Goal: Obtain resource: Download file/media

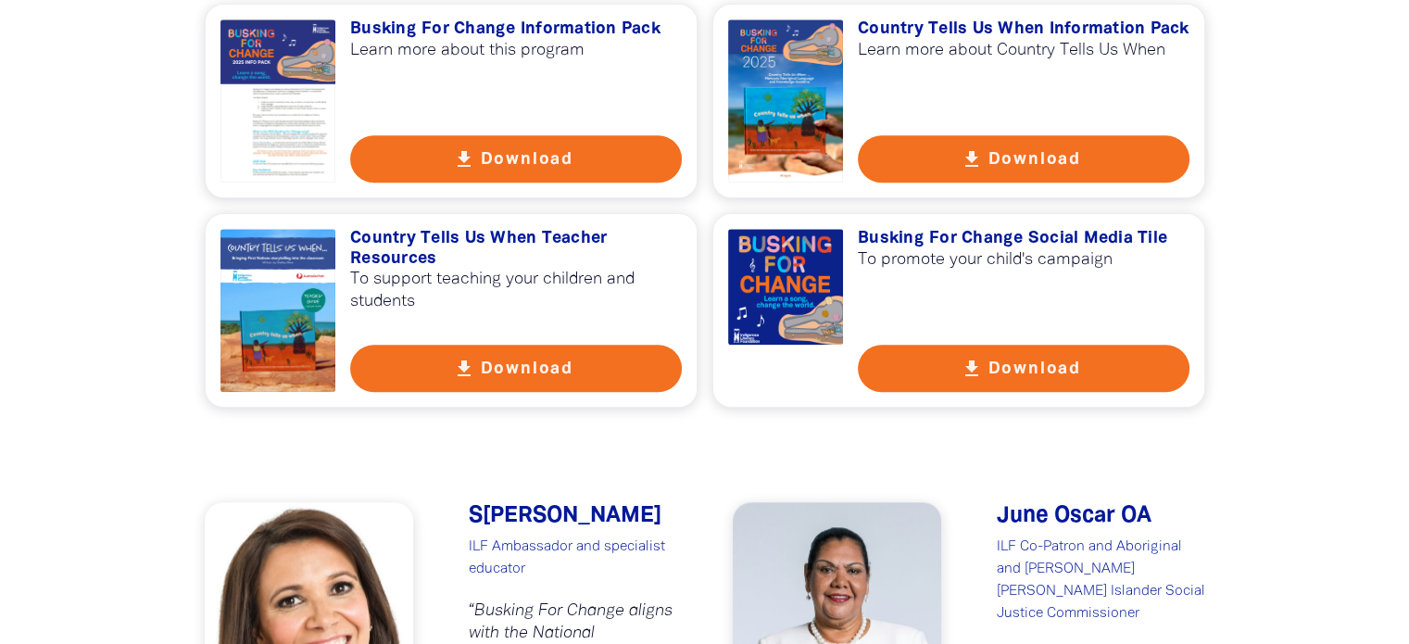
scroll to position [1204, 0]
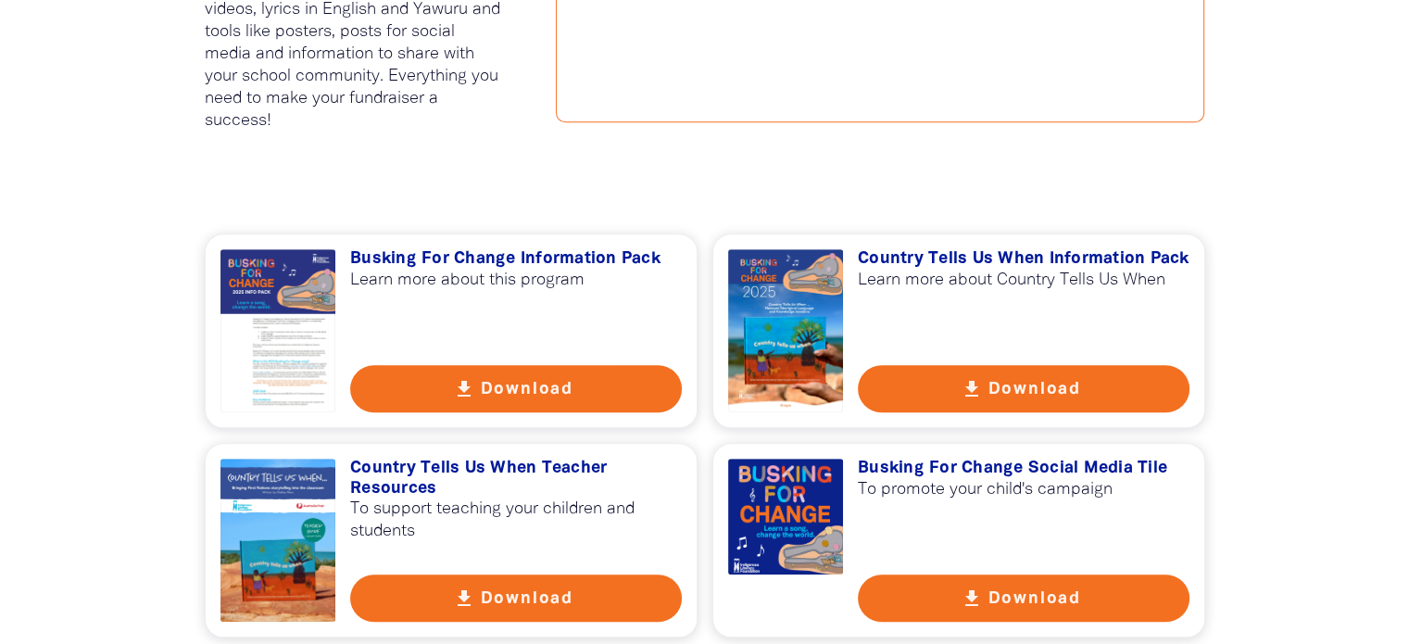
click at [519, 396] on button "get_app Download" at bounding box center [516, 388] width 332 height 47
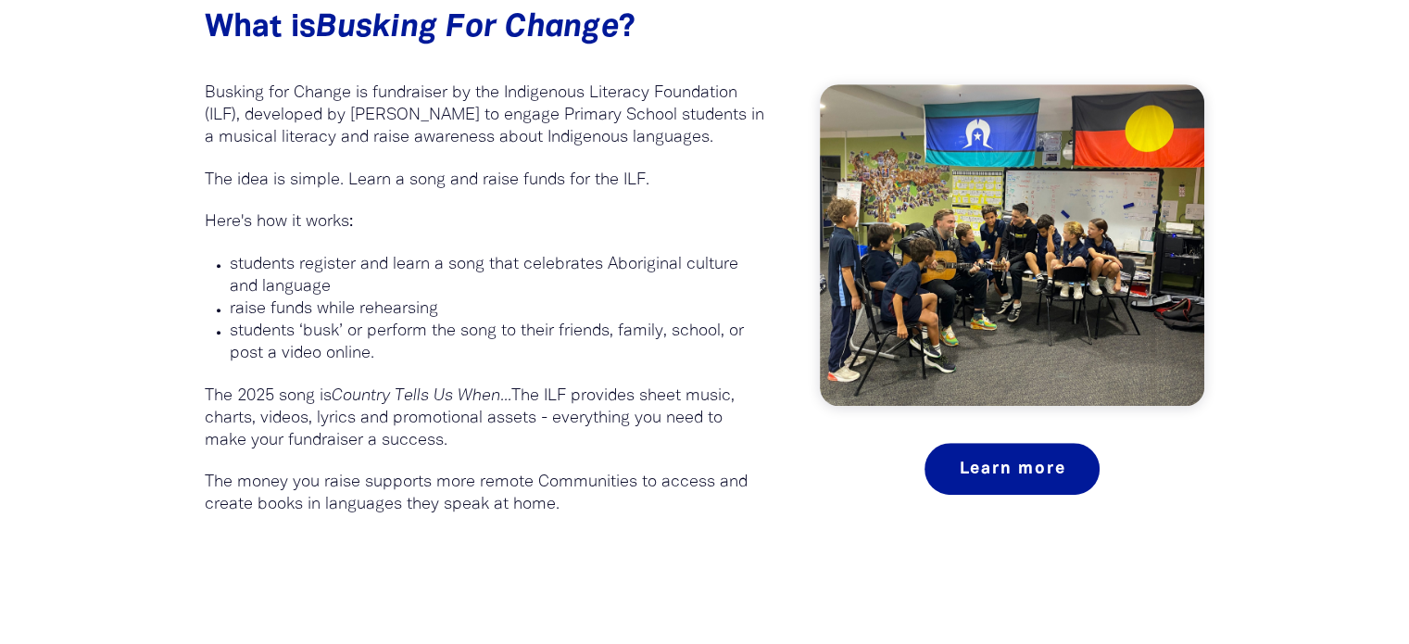
scroll to position [648, 0]
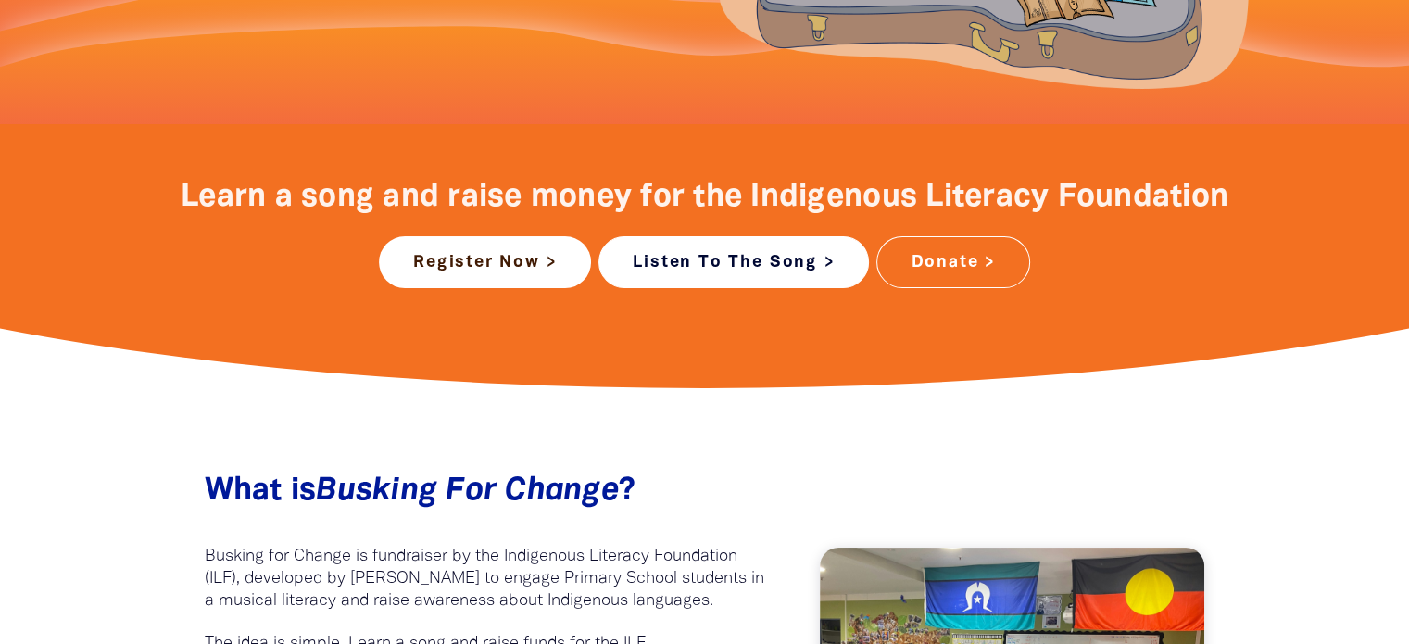
click at [811, 247] on link "Listen To The Song >" at bounding box center [733, 262] width 270 height 52
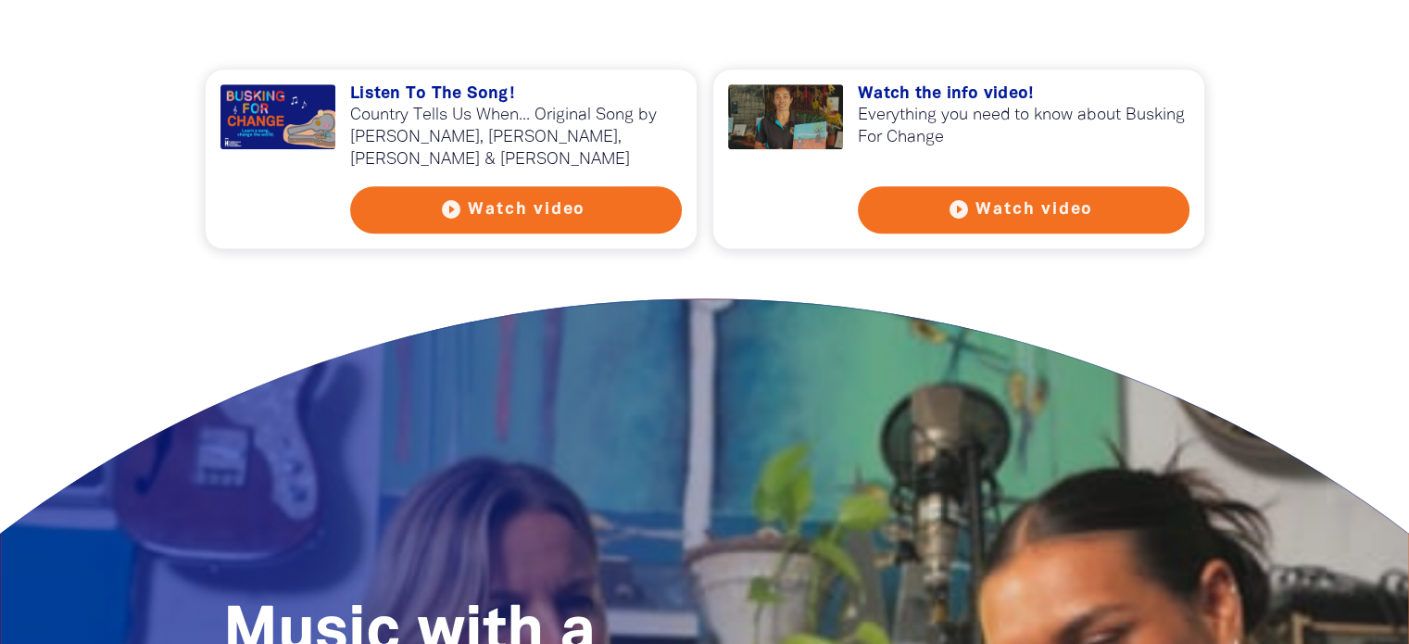
scroll to position [1853, 0]
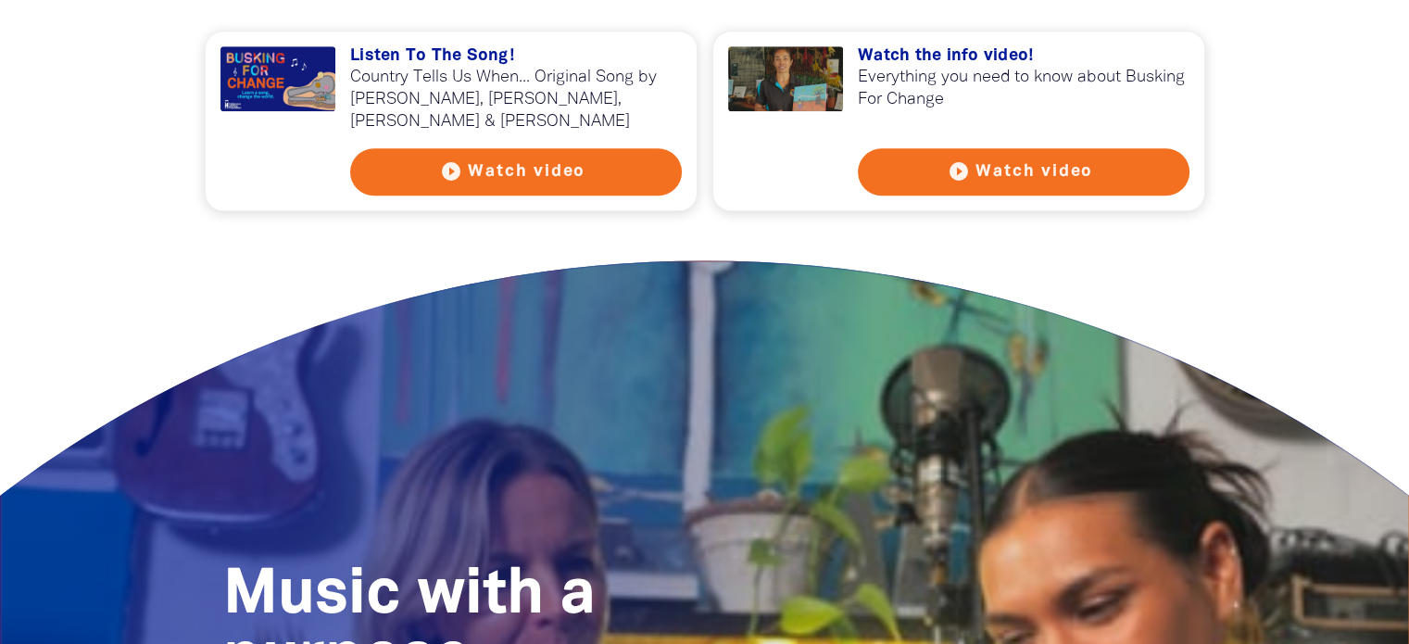
click at [495, 172] on button "play_circle_filled Watch video" at bounding box center [516, 171] width 332 height 47
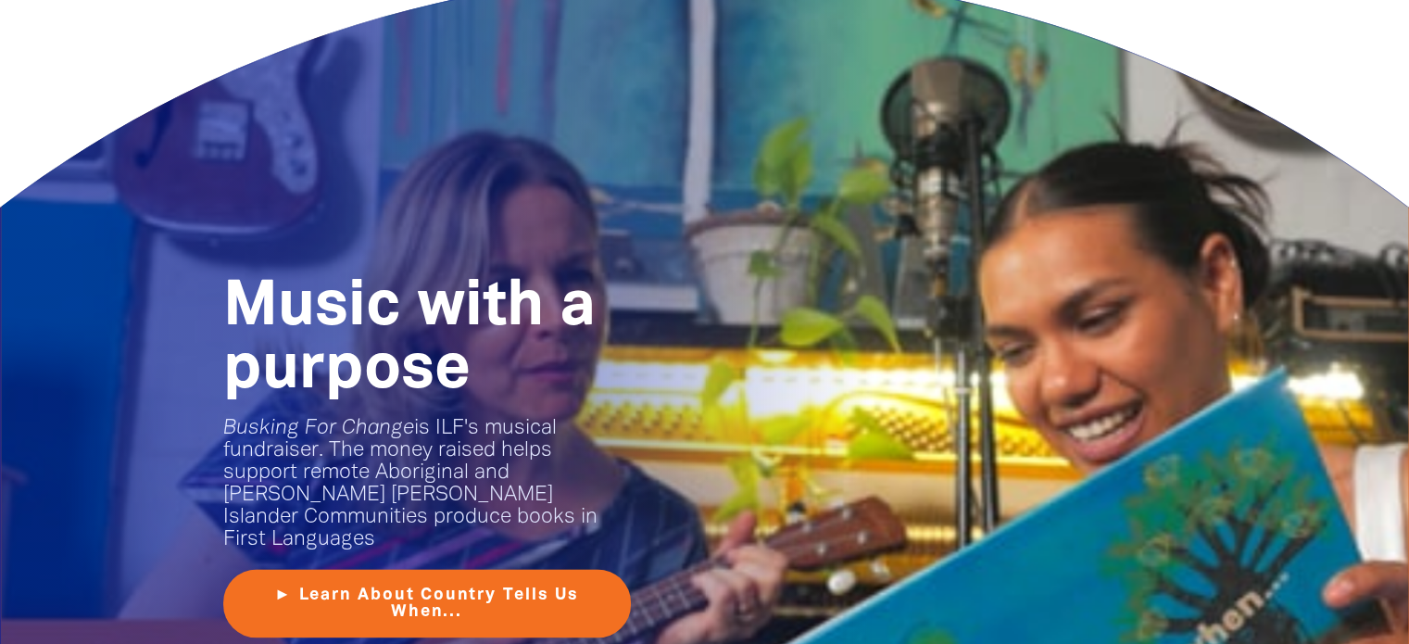
scroll to position [2408, 0]
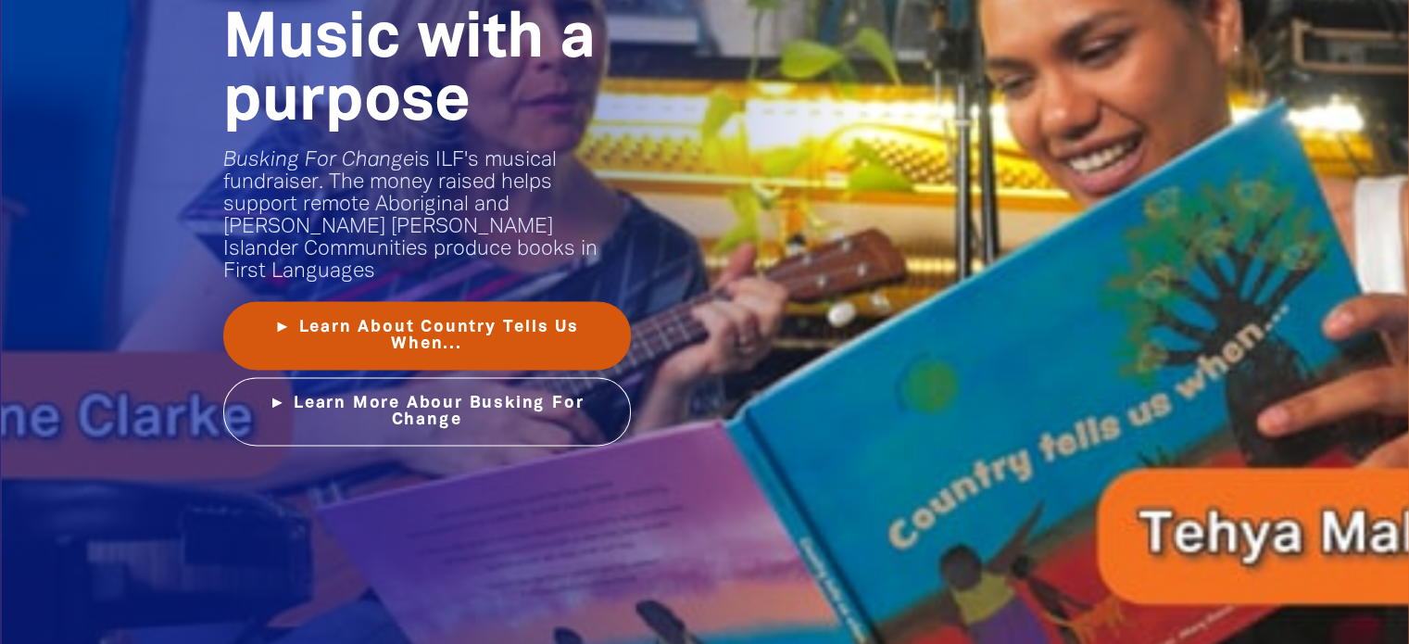
click at [558, 303] on link "► Learn About Country Tells Us When..." at bounding box center [427, 335] width 408 height 69
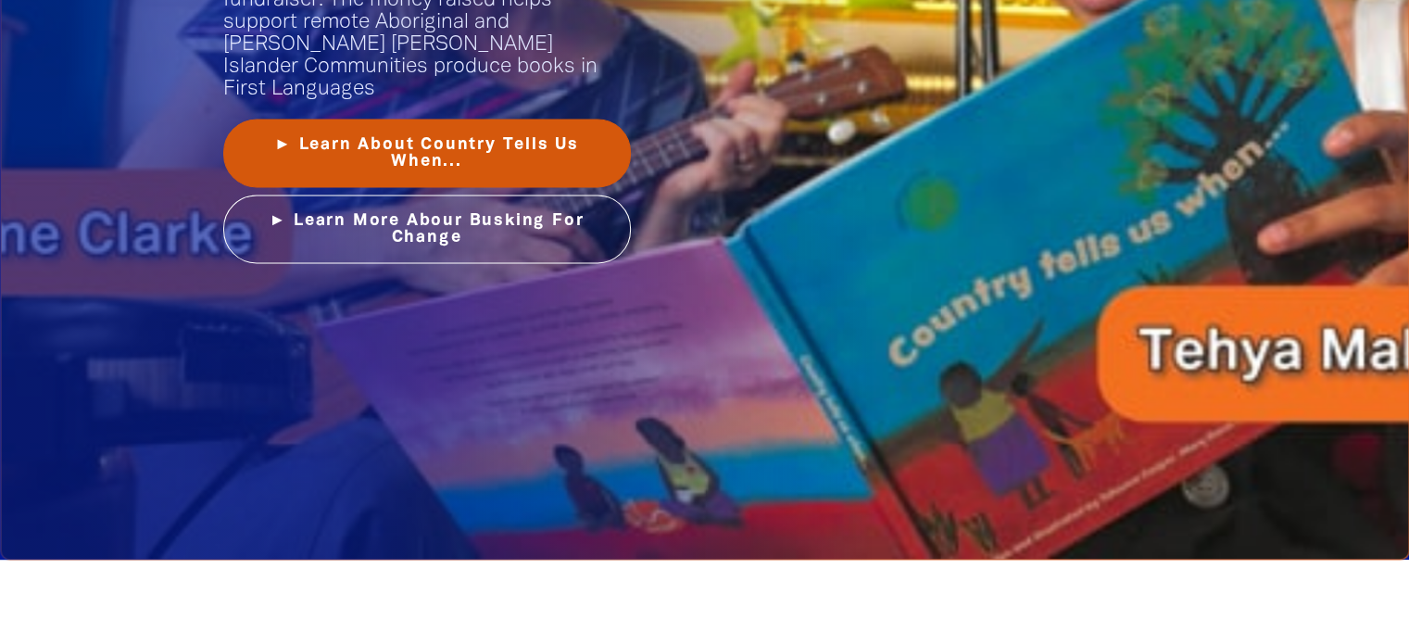
scroll to position [2594, 0]
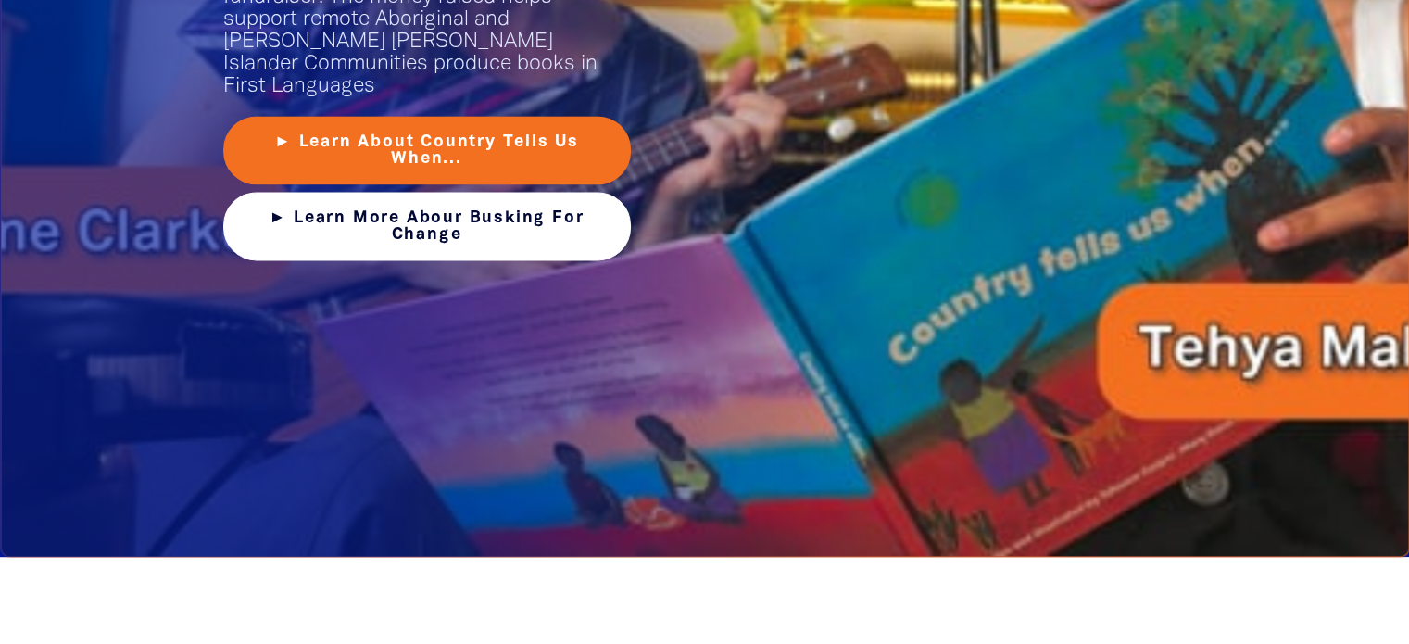
click at [521, 225] on link "► Learn More Abour Busking For Change" at bounding box center [427, 226] width 408 height 69
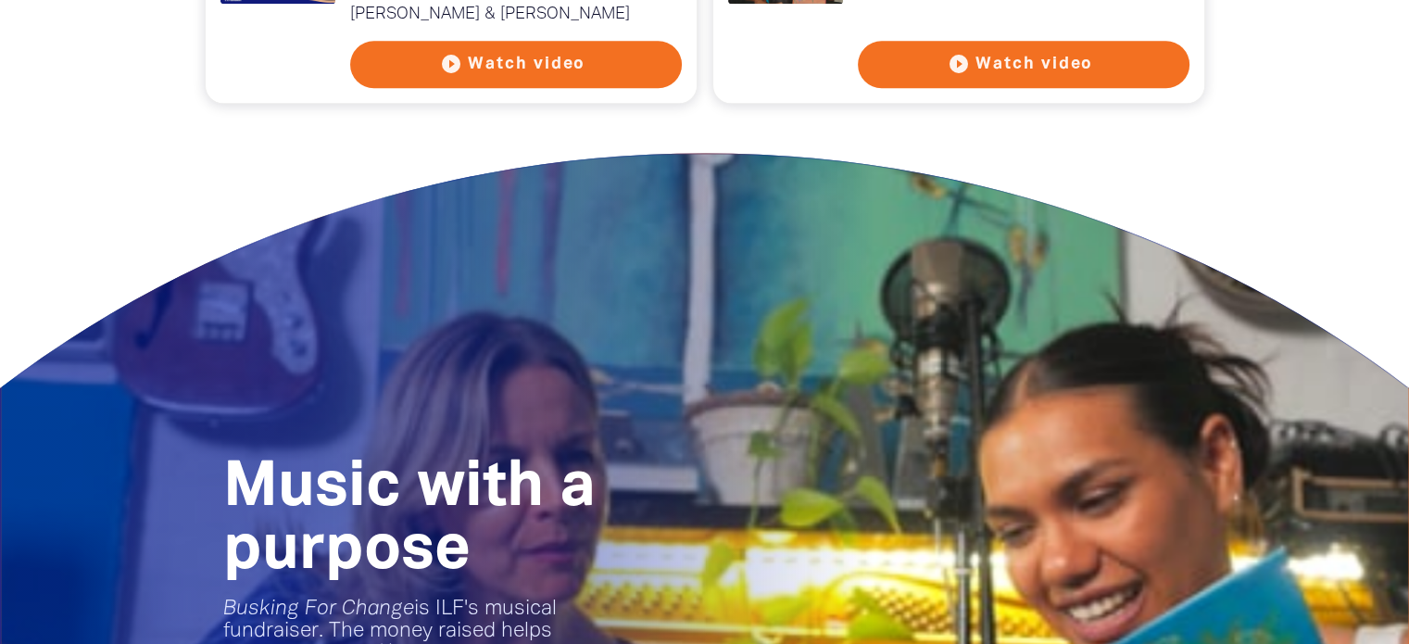
scroll to position [1760, 0]
